Goal: Task Accomplishment & Management: Use online tool/utility

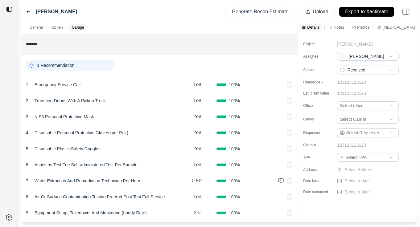
scroll to position [426, 0]
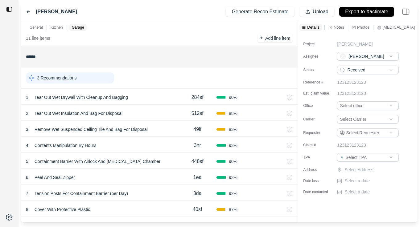
click at [101, 78] on div "3 Recommendations" at bounding box center [70, 78] width 88 height 11
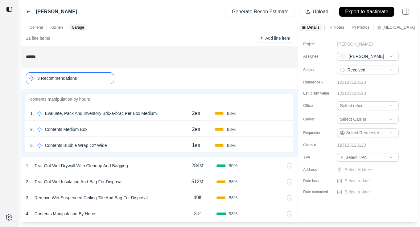
click at [85, 78] on div "3 Recommendations" at bounding box center [70, 79] width 88 height 12
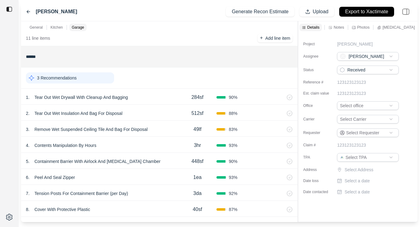
click at [26, 11] on icon at bounding box center [28, 11] width 5 height 5
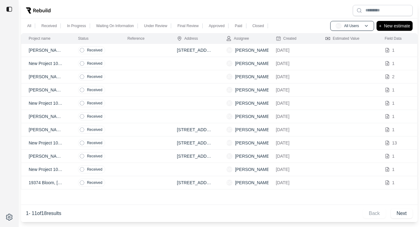
click at [150, 48] on td at bounding box center [144, 50] width 49 height 13
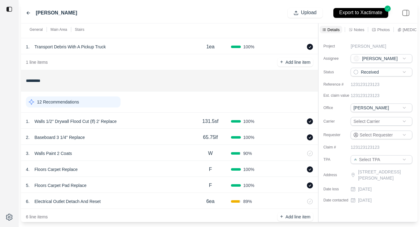
scroll to position [42, 0]
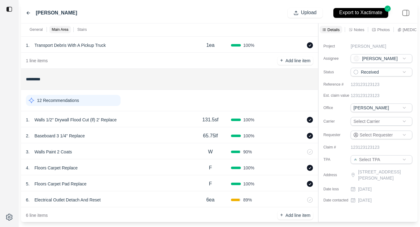
click at [169, 119] on div "1 . Walls 1/2'' Drywall Flood Cut (lf) 2' Replace" at bounding box center [108, 120] width 164 height 9
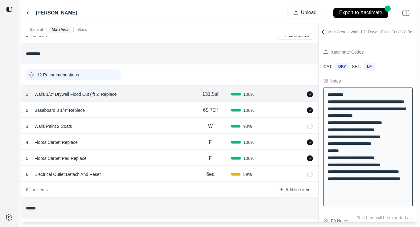
scroll to position [71, 0]
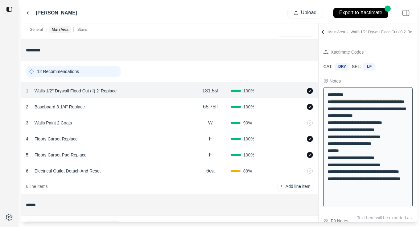
click at [152, 108] on div "2 . Baseboard 3 1/4'' Replace" at bounding box center [108, 107] width 164 height 9
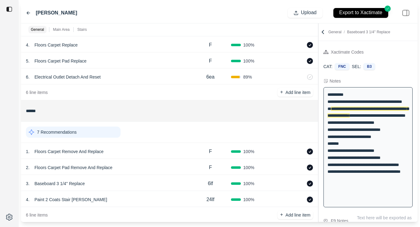
scroll to position [176, 0]
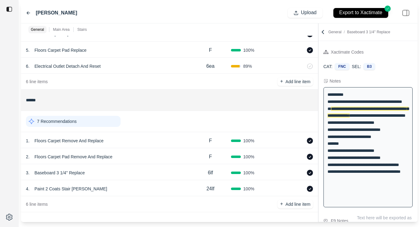
click at [156, 147] on div "1 . Floors Carpet Remove And Replace F 100 %" at bounding box center [169, 140] width 297 height 16
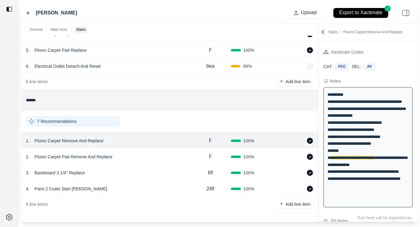
scroll to position [15, 0]
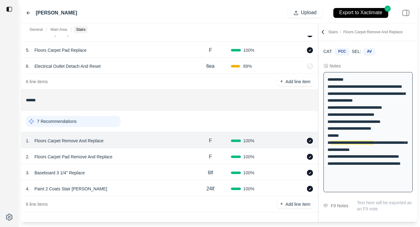
click at [143, 191] on div "4 . Paint 2 Coats Stair [PERSON_NAME]" at bounding box center [108, 189] width 164 height 9
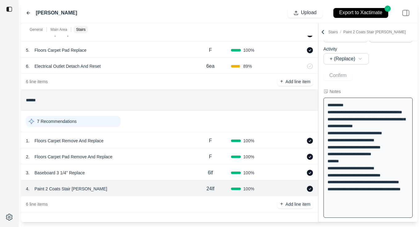
scroll to position [76, 0]
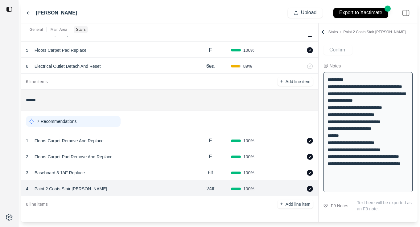
click at [136, 172] on div "3 . Baseboard 3 1/4'' Replace" at bounding box center [108, 173] width 164 height 9
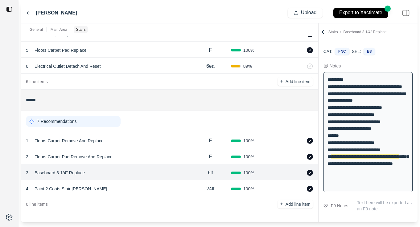
click at [148, 161] on div "2 . Floors Carpet Pad Remove And Replace" at bounding box center [108, 157] width 164 height 9
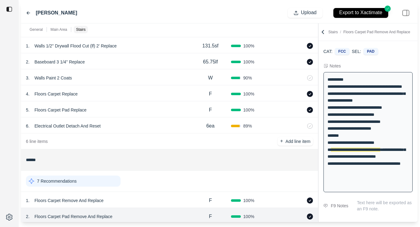
scroll to position [110, 0]
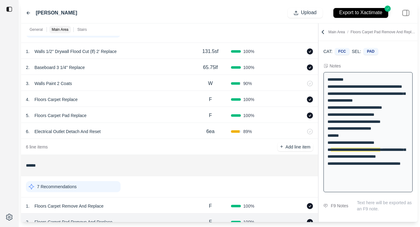
click at [143, 132] on div "6 . Electrical Outlet Detach And Reset" at bounding box center [108, 131] width 164 height 9
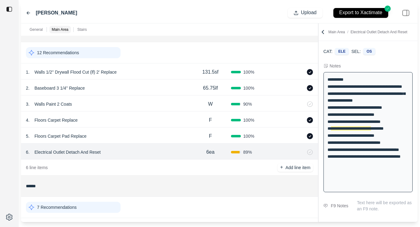
scroll to position [80, 0]
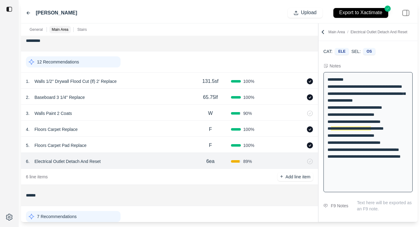
click at [140, 140] on div "5 . Floors Carpet Pad Replace F 100 %" at bounding box center [169, 145] width 297 height 16
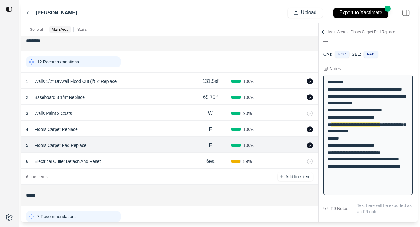
click at [140, 128] on div "4 . Floors Carpet Replace" at bounding box center [108, 129] width 164 height 9
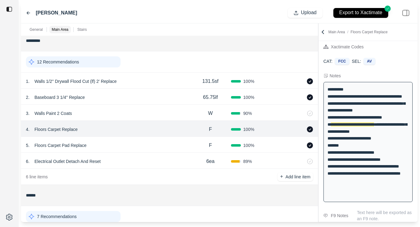
scroll to position [5, 0]
click at [142, 117] on div "3 . Walls Paint 2 Coats" at bounding box center [108, 113] width 164 height 9
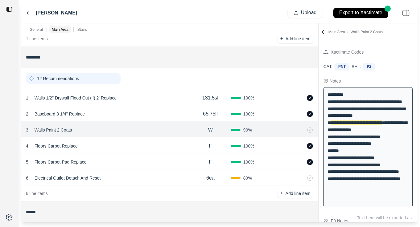
scroll to position [62, 0]
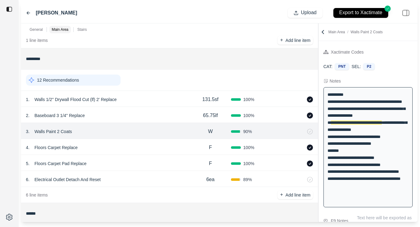
click at [142, 117] on div "2 . Baseboard 3 1/4'' Replace" at bounding box center [108, 115] width 164 height 9
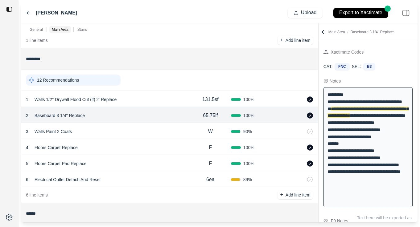
click at [143, 103] on div "1 . Walls 1/2'' Drywall Flood Cut (lf) 2' Replace" at bounding box center [108, 99] width 164 height 9
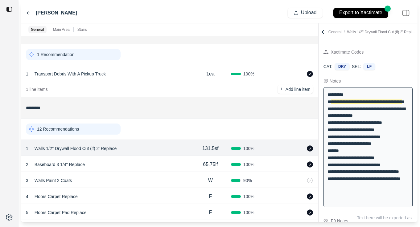
scroll to position [0, 0]
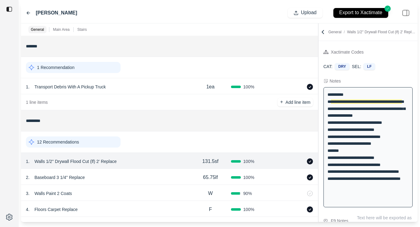
click at [325, 33] on icon at bounding box center [323, 32] width 6 height 6
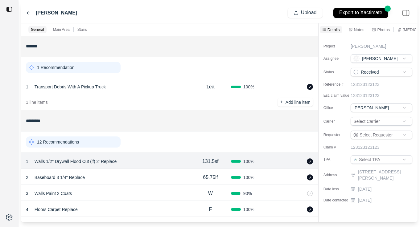
click at [27, 11] on icon at bounding box center [28, 12] width 5 height 5
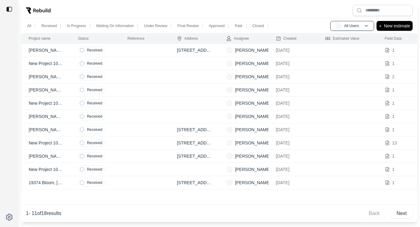
click at [10, 9] on img at bounding box center [9, 9] width 6 height 6
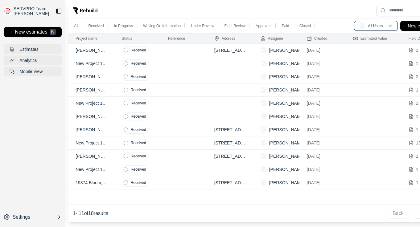
click at [57, 10] on img at bounding box center [59, 11] width 6 height 6
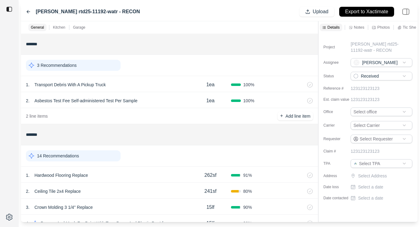
click at [30, 13] on icon at bounding box center [28, 11] width 5 height 5
